Goal: Find specific page/section: Find specific page/section

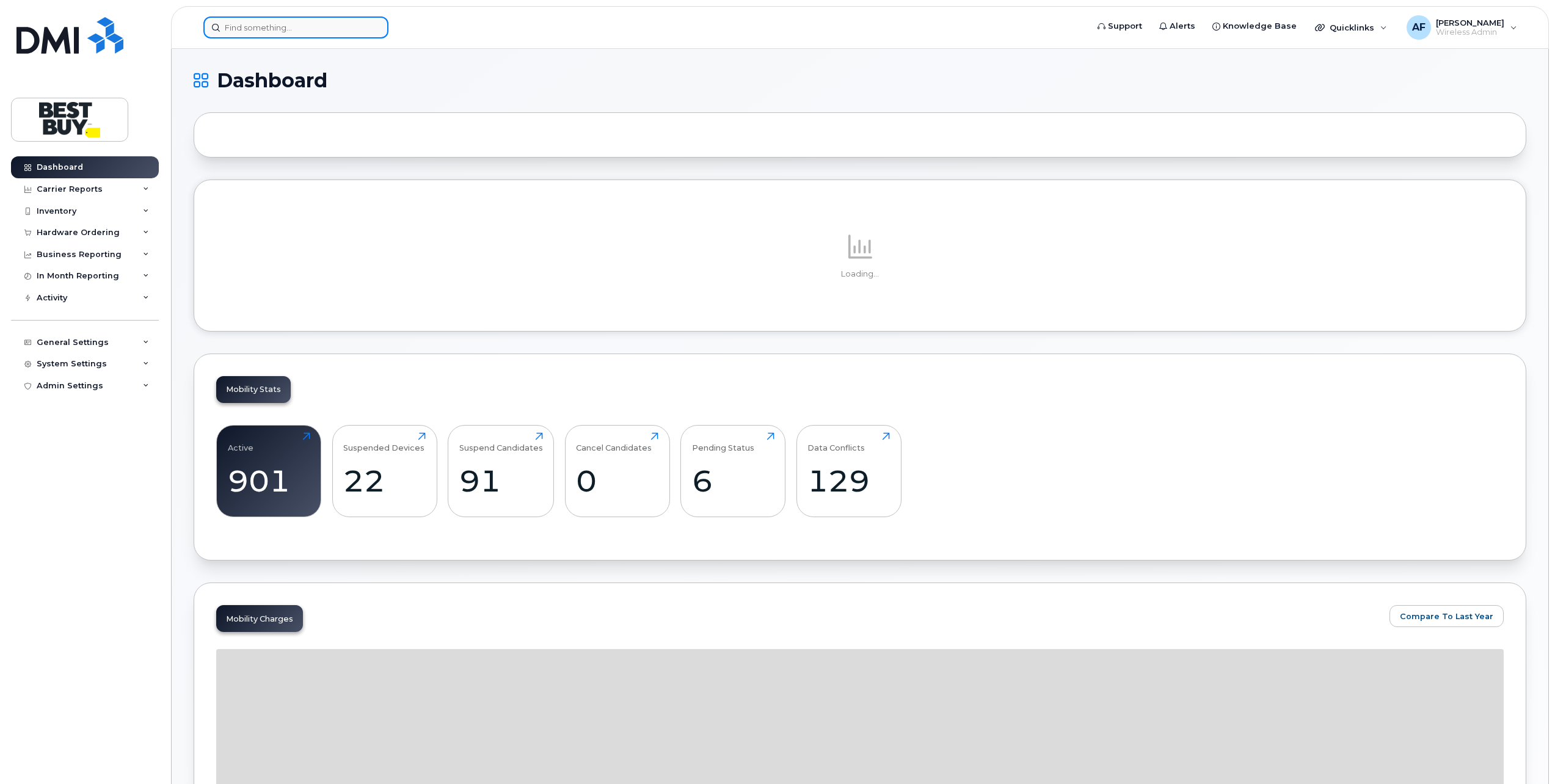
click at [308, 24] on input at bounding box center [296, 28] width 185 height 22
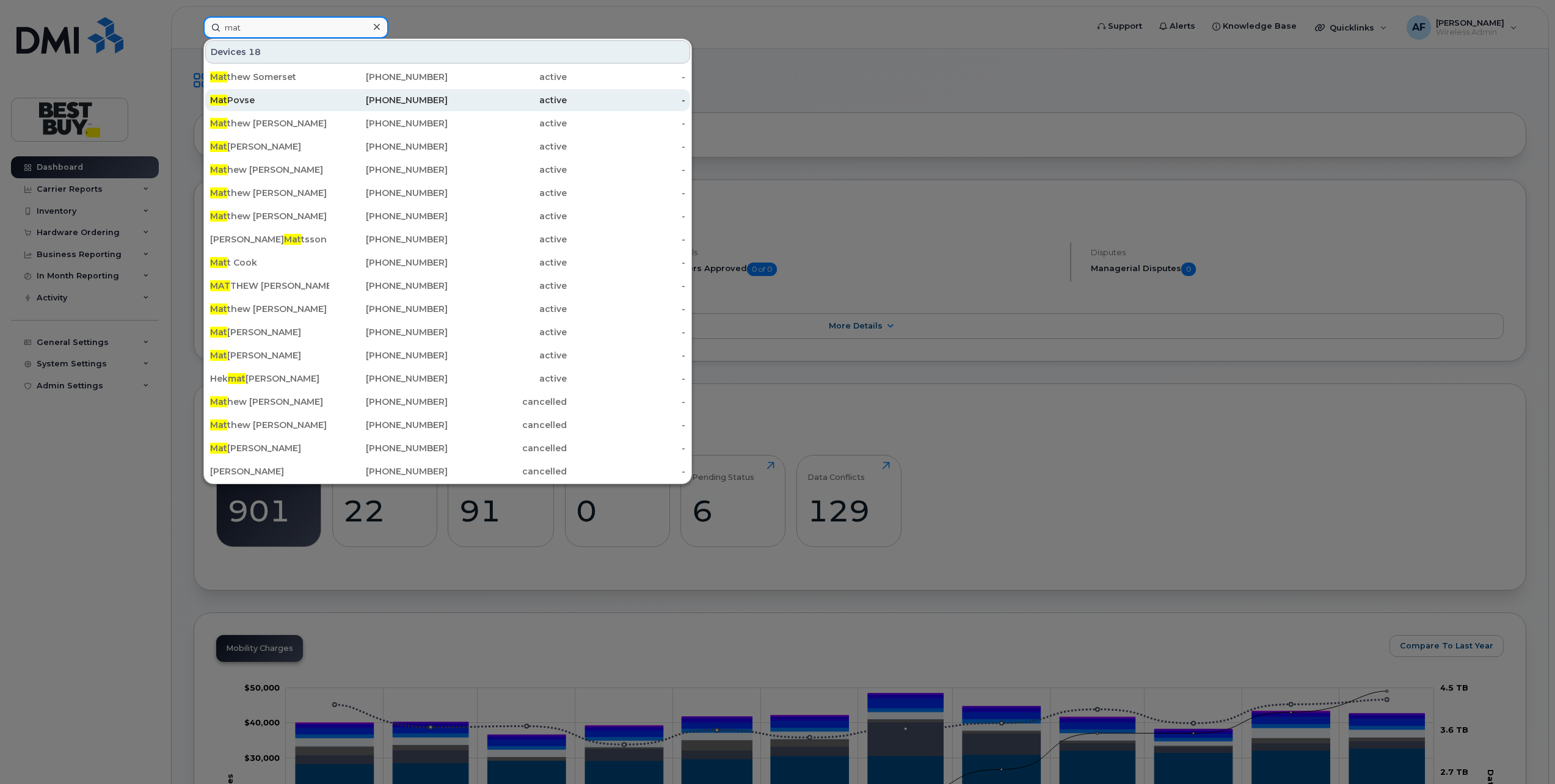
type input "mat"
click at [303, 95] on div "[PERSON_NAME]" at bounding box center [270, 100] width 119 height 12
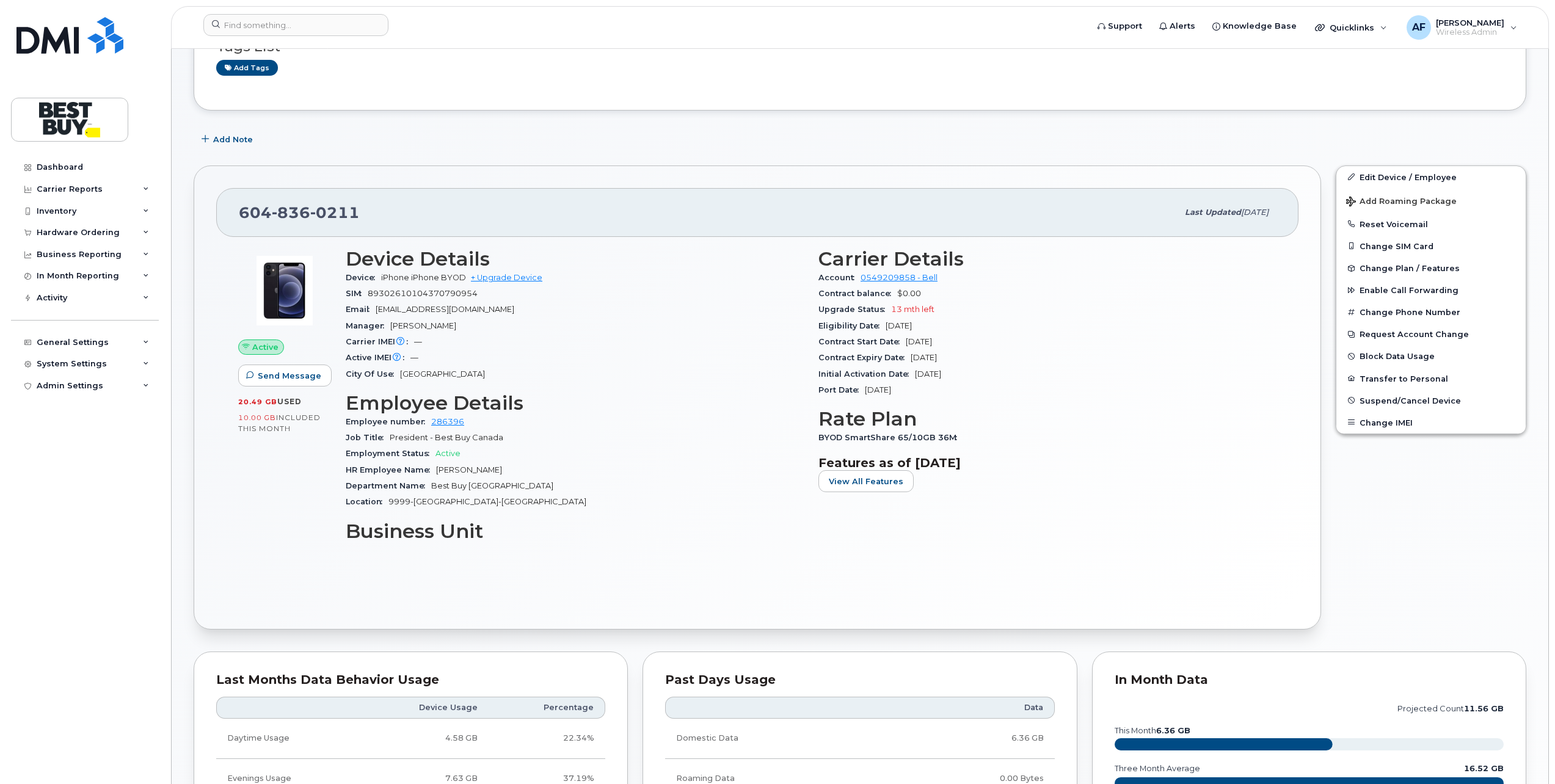
scroll to position [183, 0]
